Goal: Task Accomplishment & Management: Manage account settings

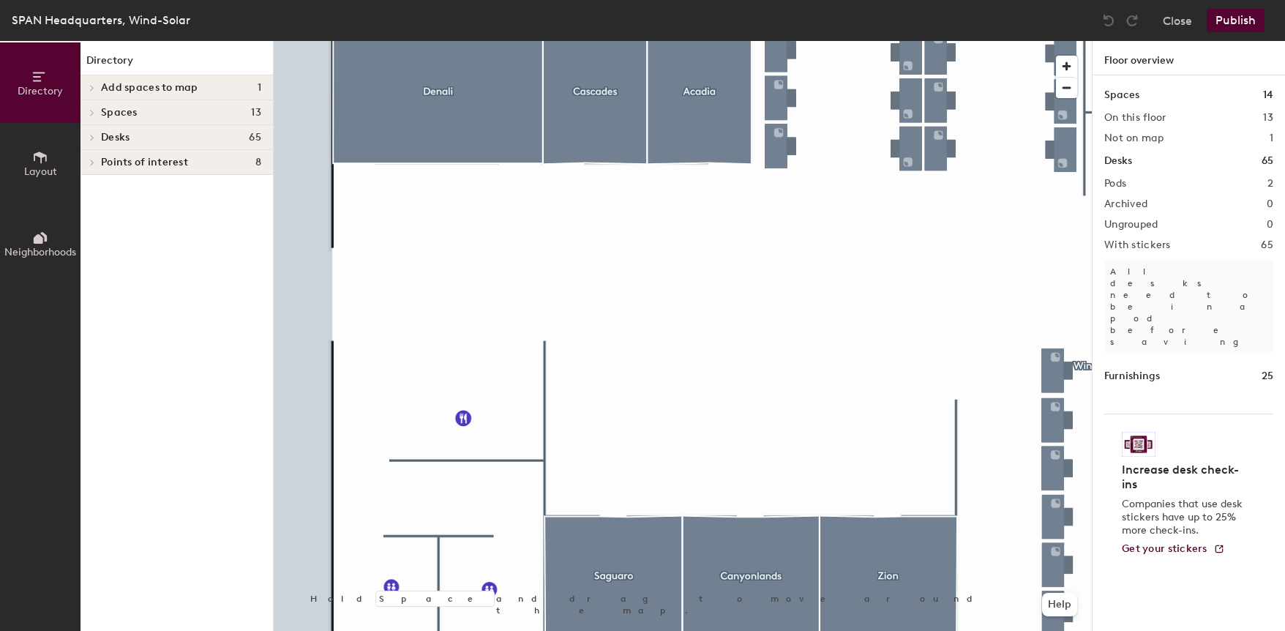
click at [766, 41] on div at bounding box center [683, 41] width 818 height 0
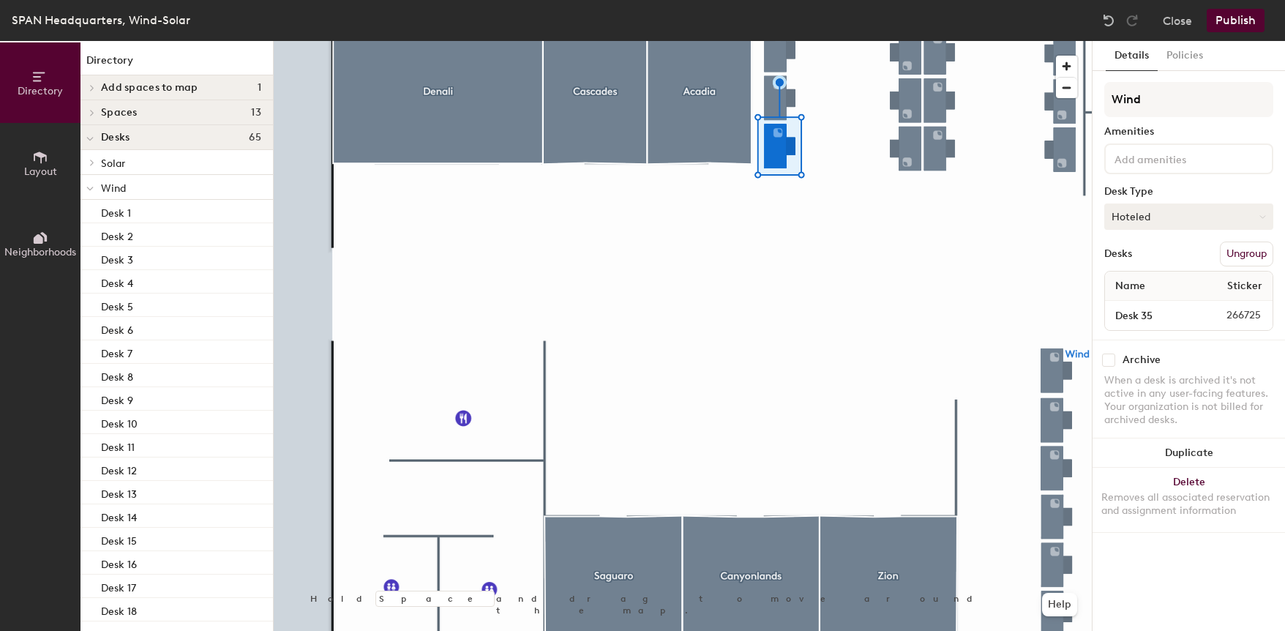
click at [1171, 213] on button "Hoteled" at bounding box center [1188, 216] width 169 height 26
click at [1147, 265] on div "Assigned" at bounding box center [1178, 262] width 146 height 22
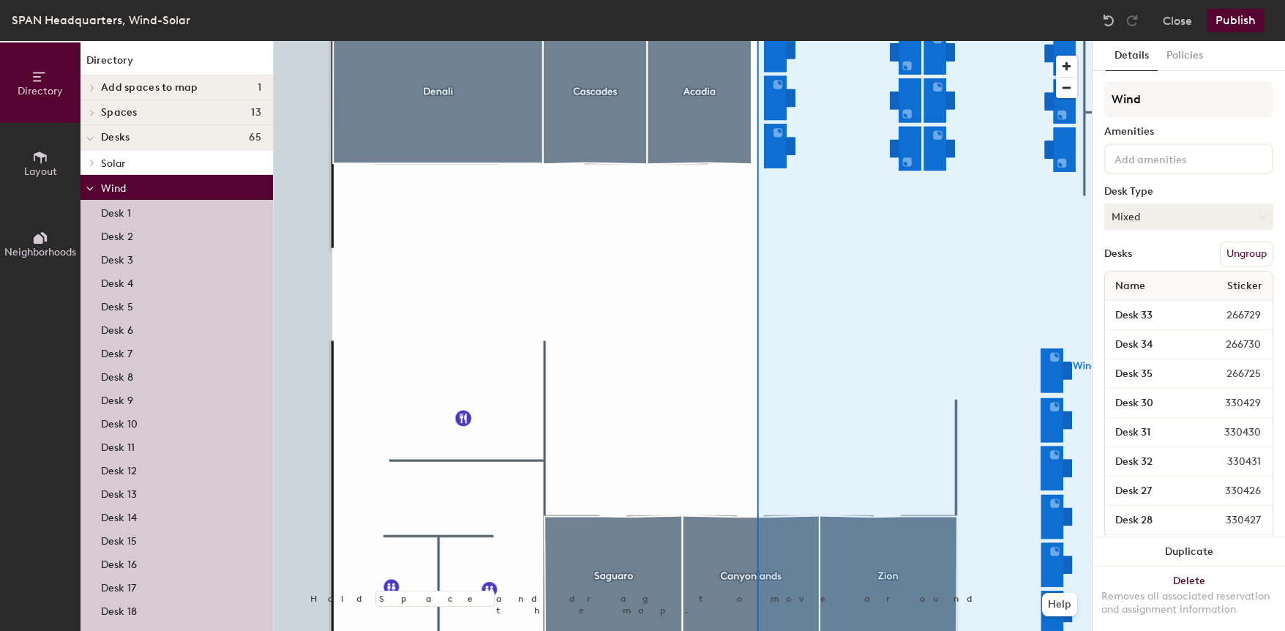
click at [1166, 223] on button "Mixed" at bounding box center [1188, 216] width 169 height 26
click at [1155, 260] on div "Assigned" at bounding box center [1178, 262] width 146 height 22
click at [1240, 18] on button "Publish" at bounding box center [1235, 20] width 58 height 23
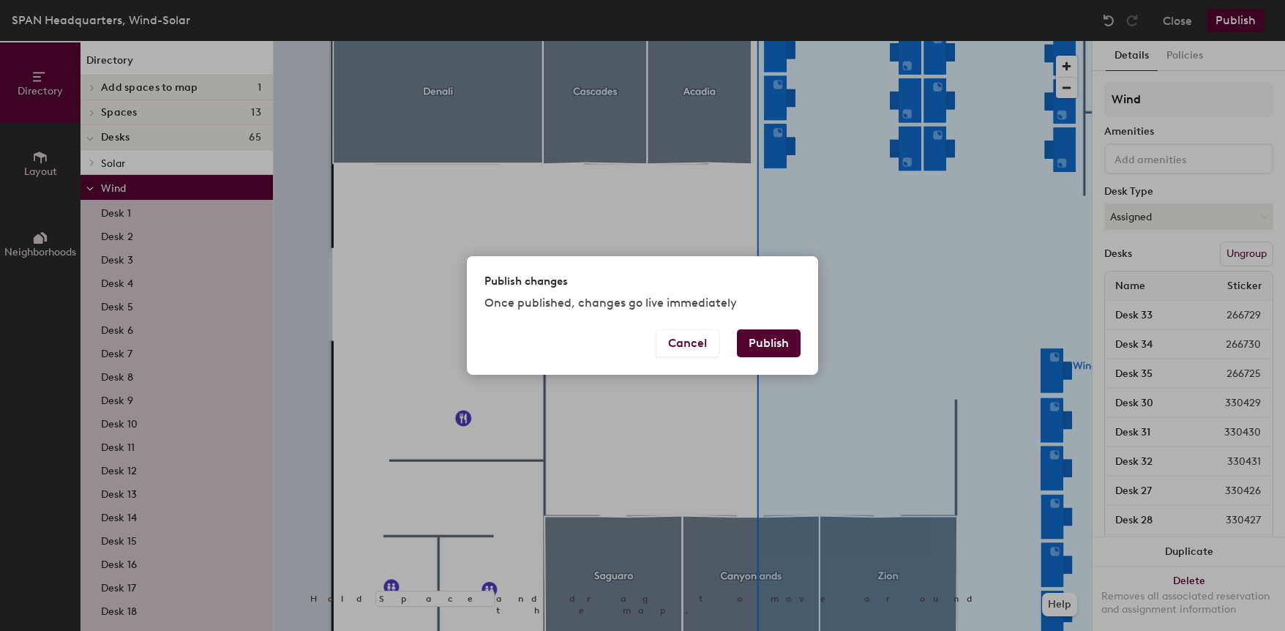
click at [786, 333] on button "Publish" at bounding box center [769, 343] width 64 height 28
